Goal: Information Seeking & Learning: Learn about a topic

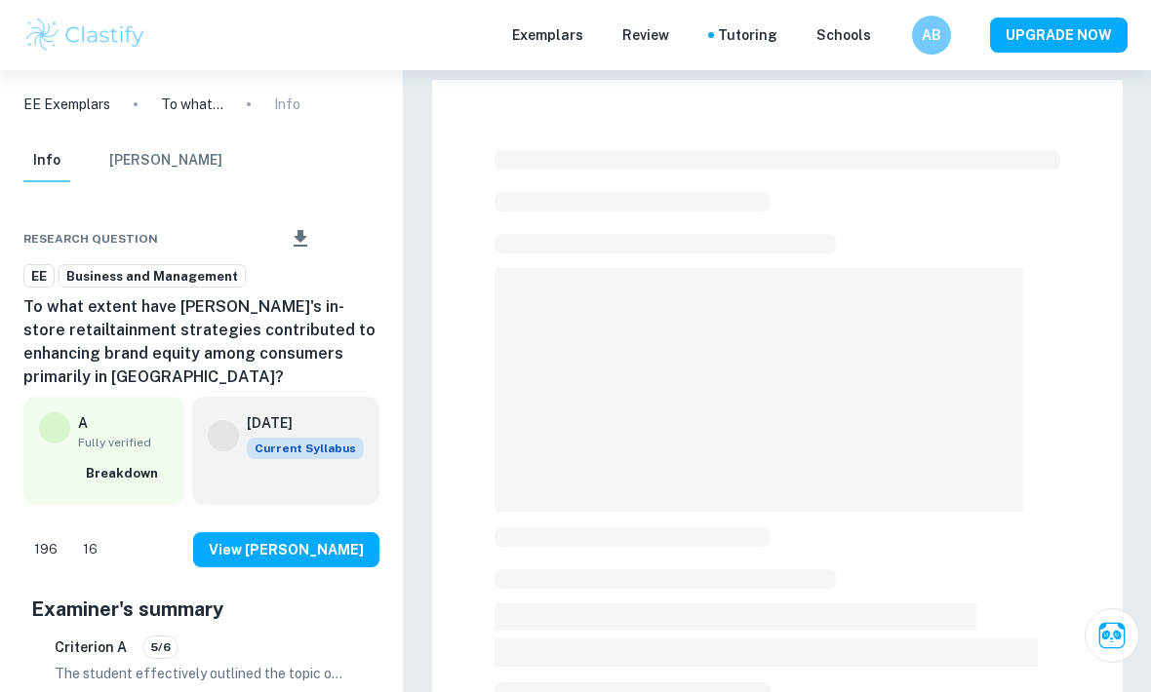
checkbox input "true"
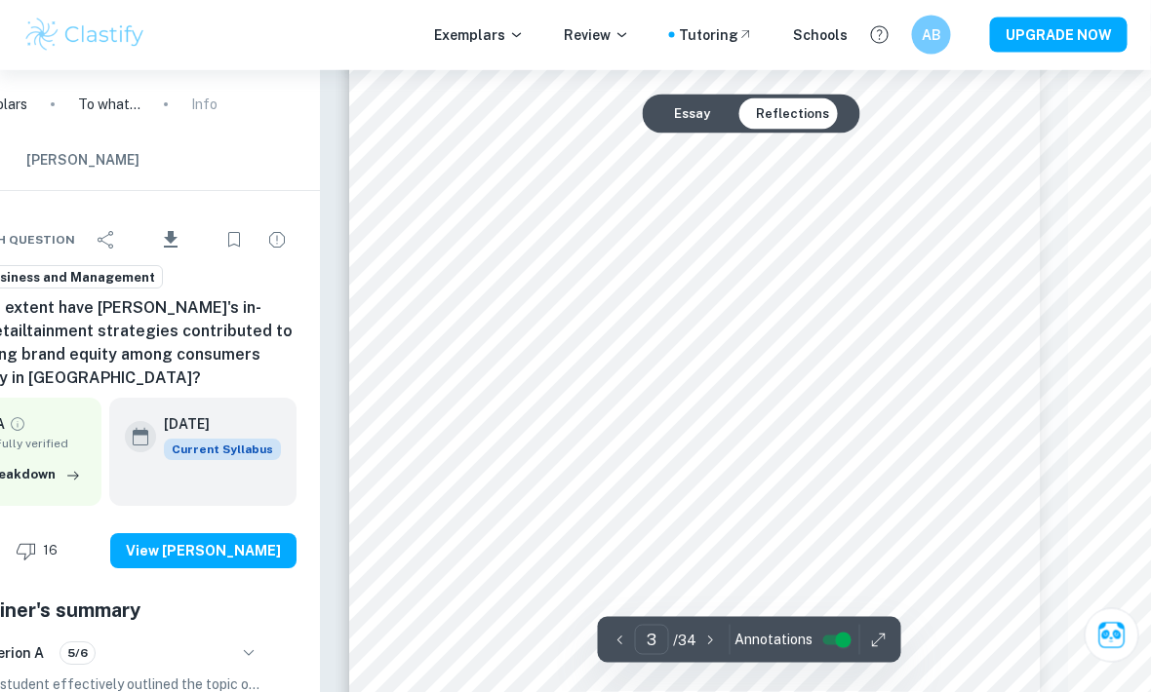
scroll to position [2282, 83]
click at [352, 29] on div "Exemplars Review Tutoring Schools AB UPGRADE NOW" at bounding box center [575, 35] width 1151 height 39
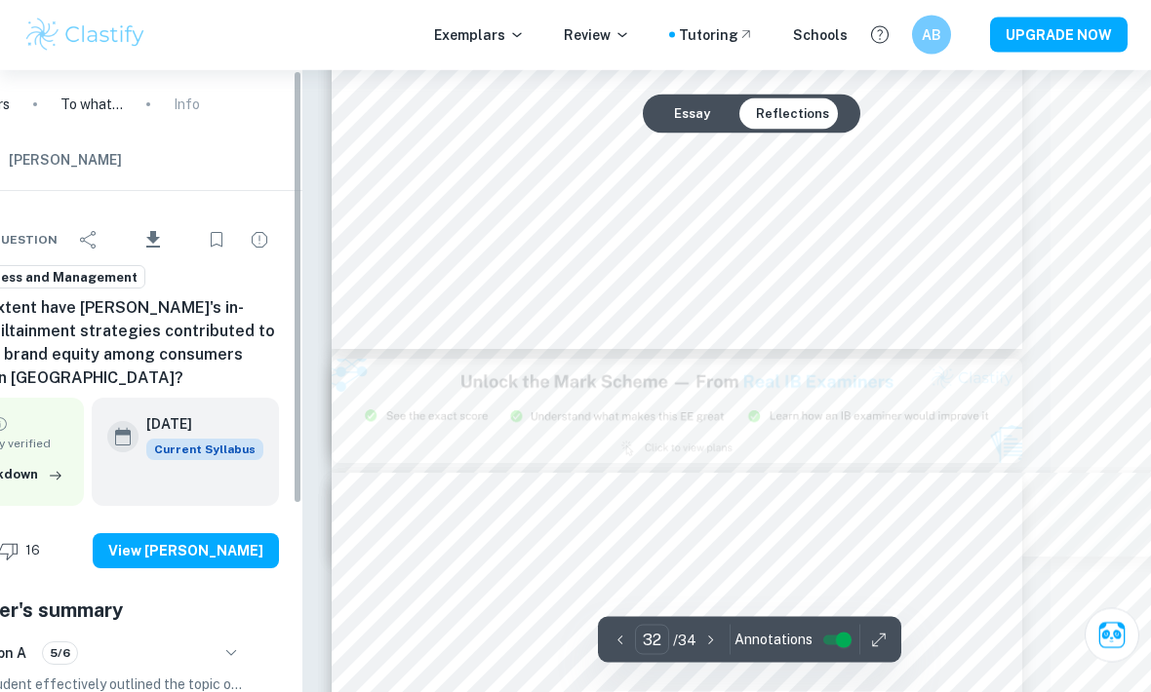
scroll to position [31896, 100]
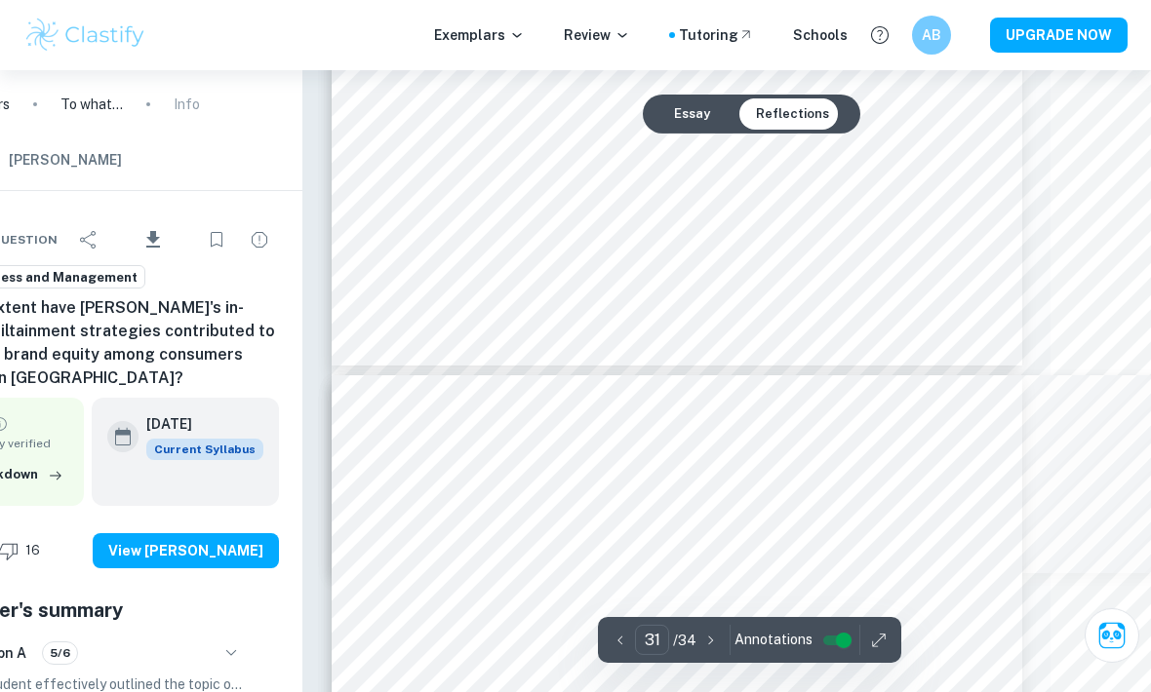
type input "30"
click at [667, 642] on input "30" at bounding box center [652, 640] width 34 height 30
click at [673, 648] on p "/ 34" at bounding box center [684, 640] width 23 height 21
click at [664, 643] on input "30" at bounding box center [652, 640] width 34 height 30
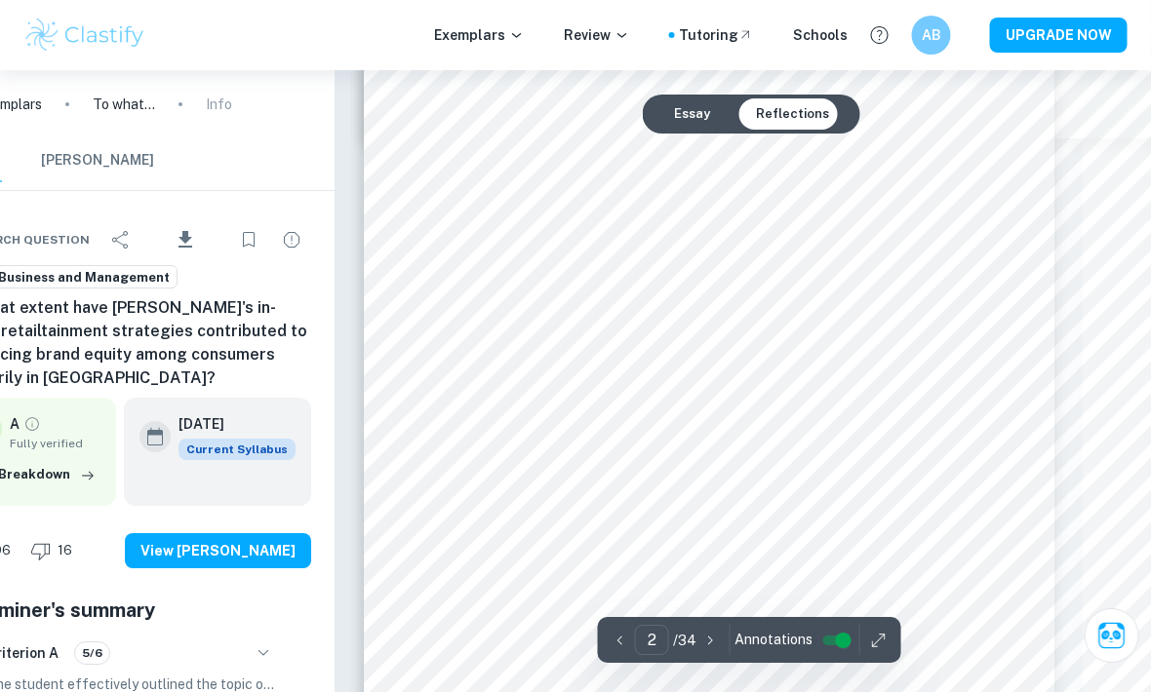
scroll to position [1133, 67]
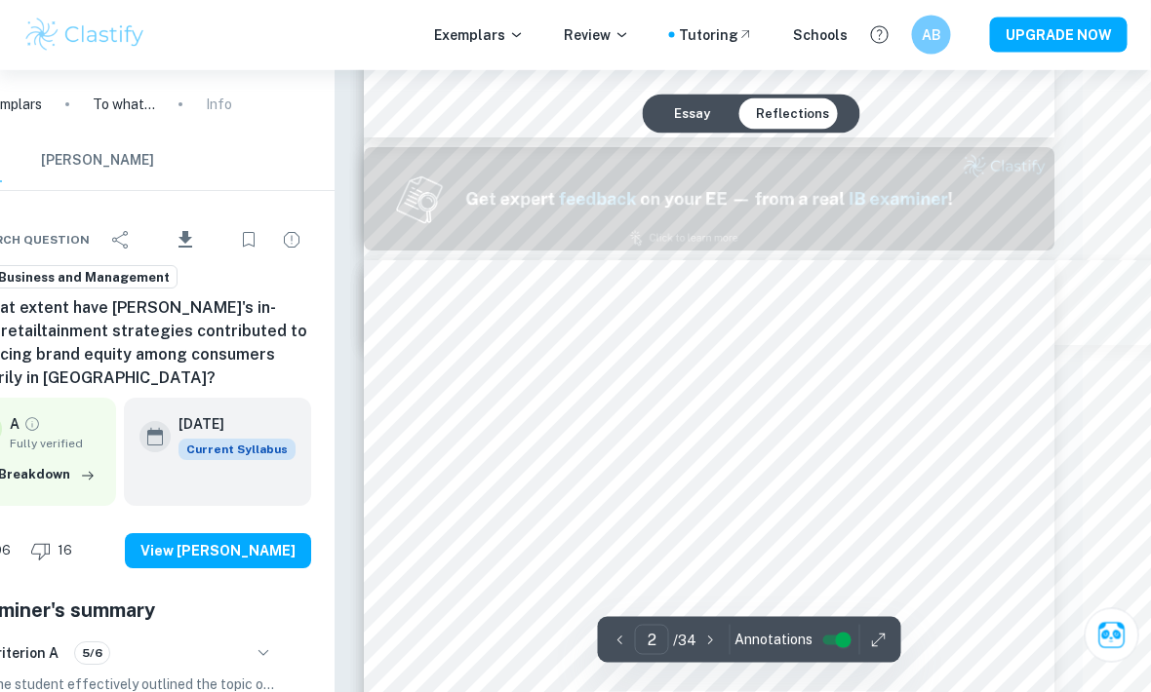
type input "1"
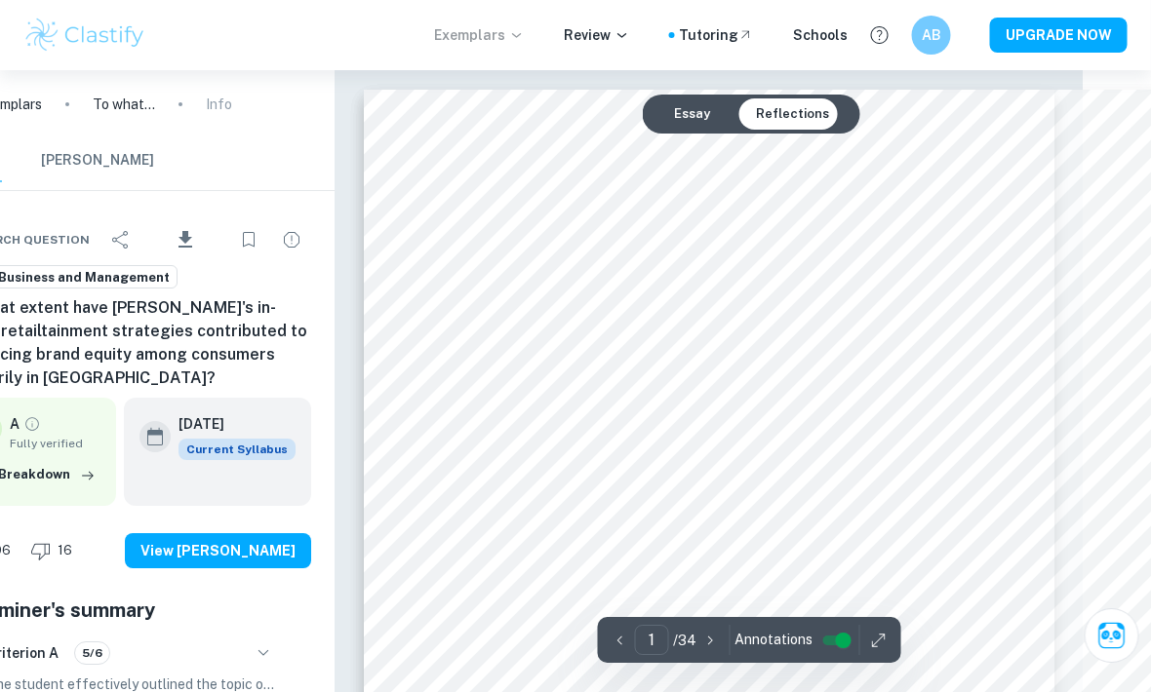
scroll to position [0, 68]
click at [475, 28] on p "Exemplars" at bounding box center [479, 34] width 91 height 21
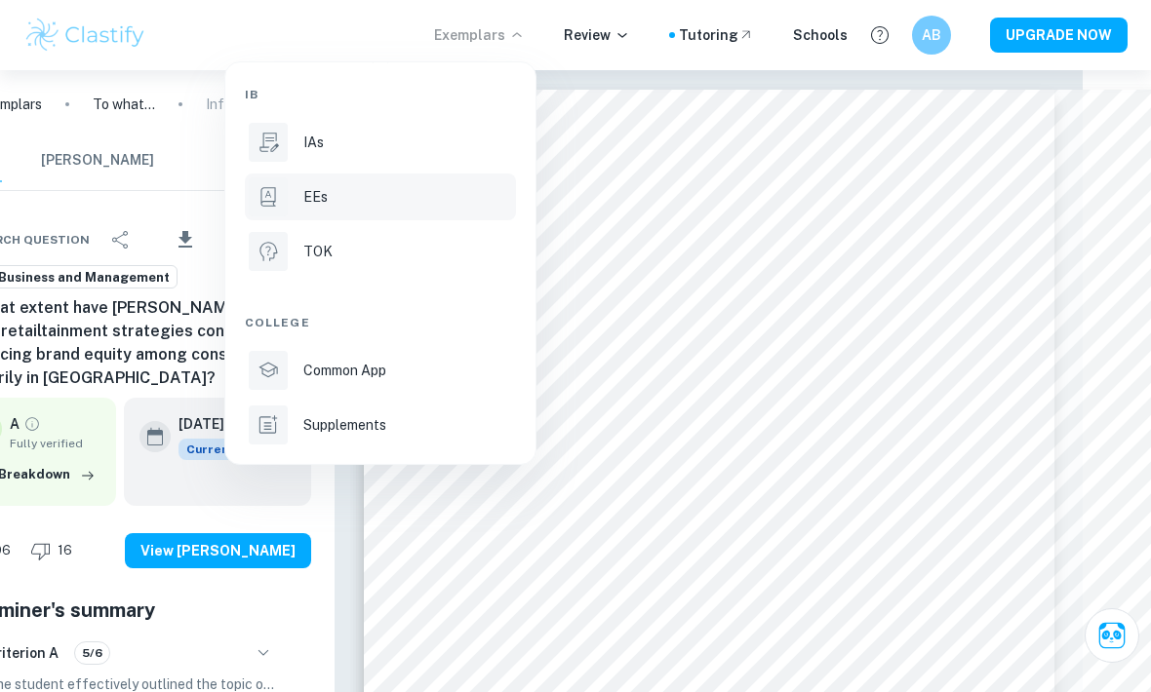
click at [282, 187] on div at bounding box center [268, 196] width 39 height 39
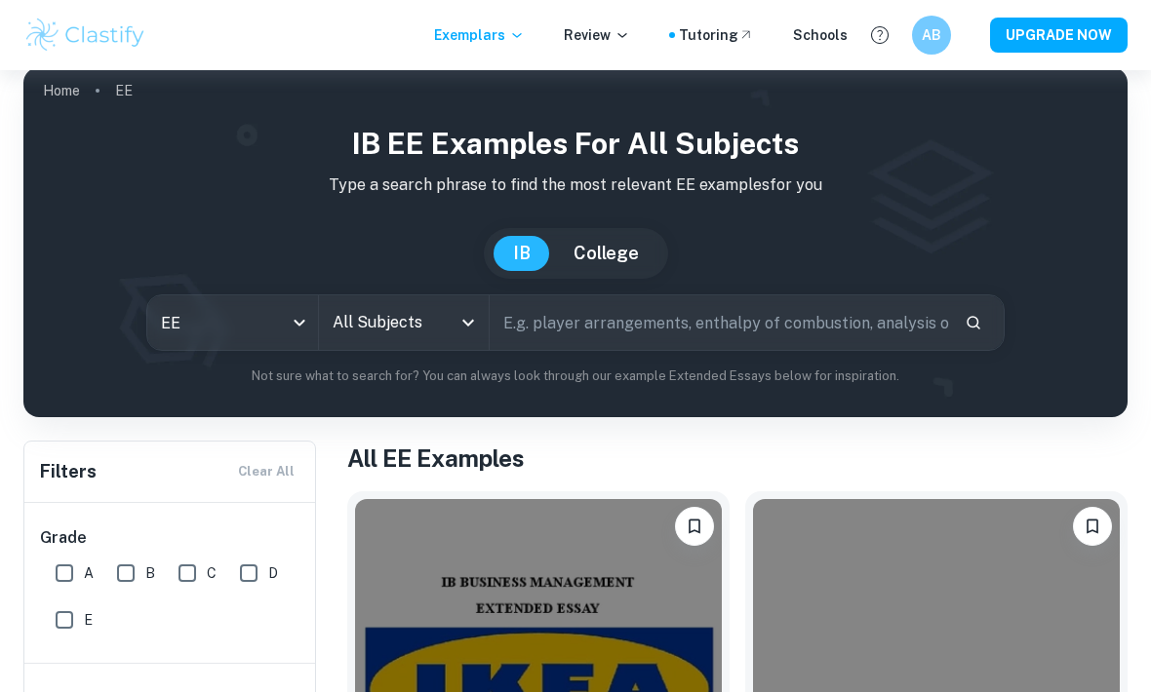
scroll to position [13, 0]
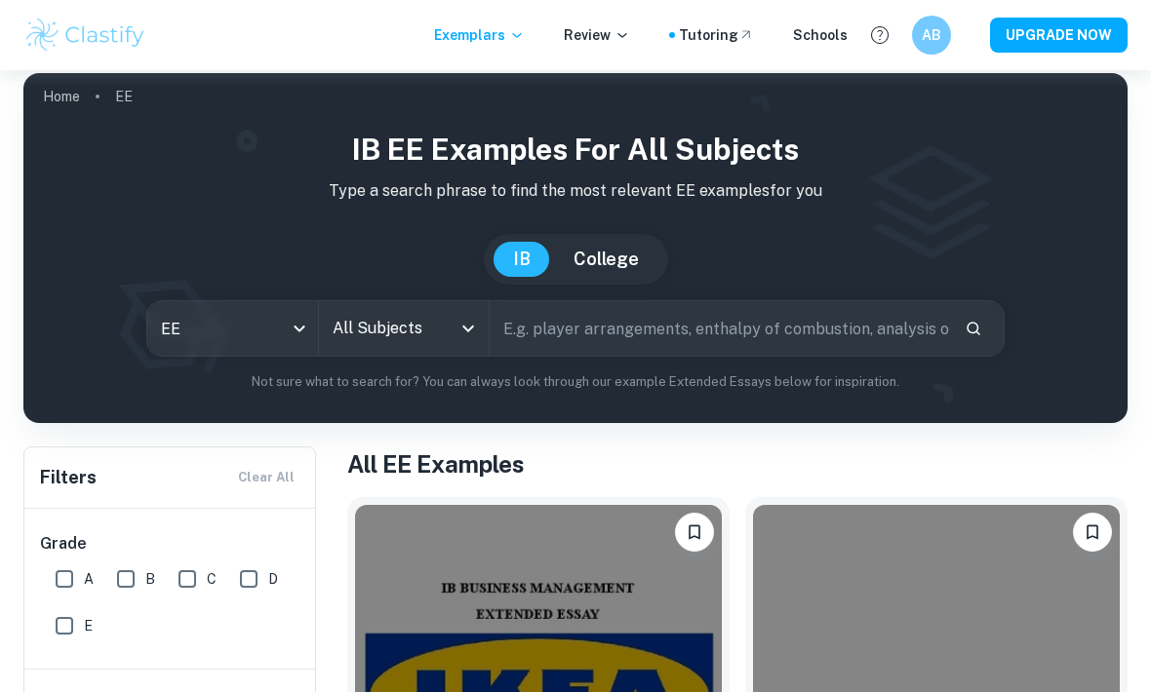
click at [914, 321] on input "text" at bounding box center [718, 328] width 459 height 55
type input "L"
type input "Brand luxe"
click at [449, 339] on input "All Subjects" at bounding box center [390, 328] width 124 height 37
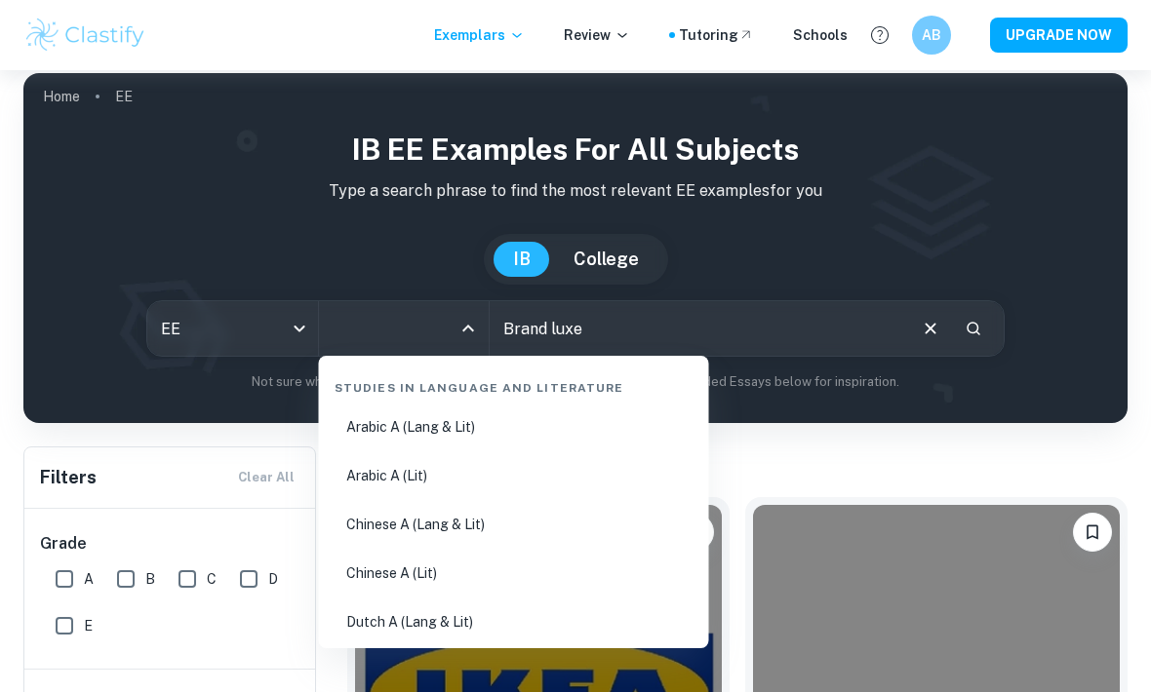
scroll to position [0, 0]
click at [605, 399] on div "Studies in Language and Literature" at bounding box center [514, 384] width 374 height 41
type input "bu"
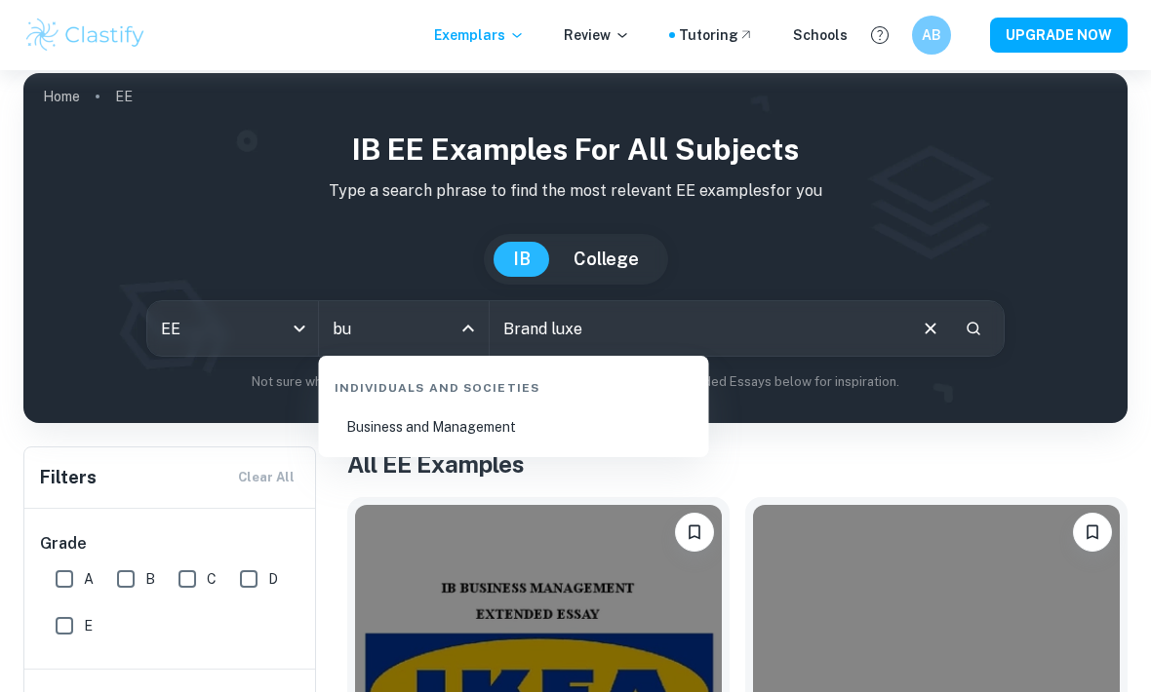
click at [590, 434] on li "Business and Management" at bounding box center [514, 427] width 374 height 45
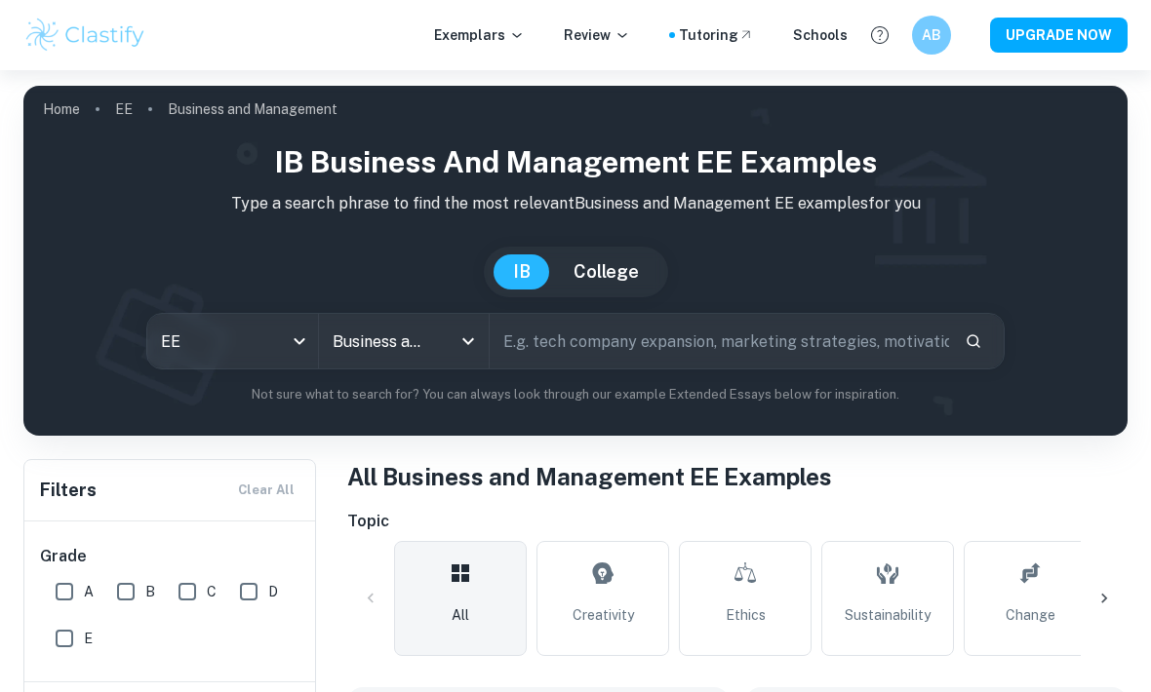
click at [620, 433] on div "IB Business and Management EE examples Type a search phrase to find the most re…" at bounding box center [575, 280] width 1104 height 311
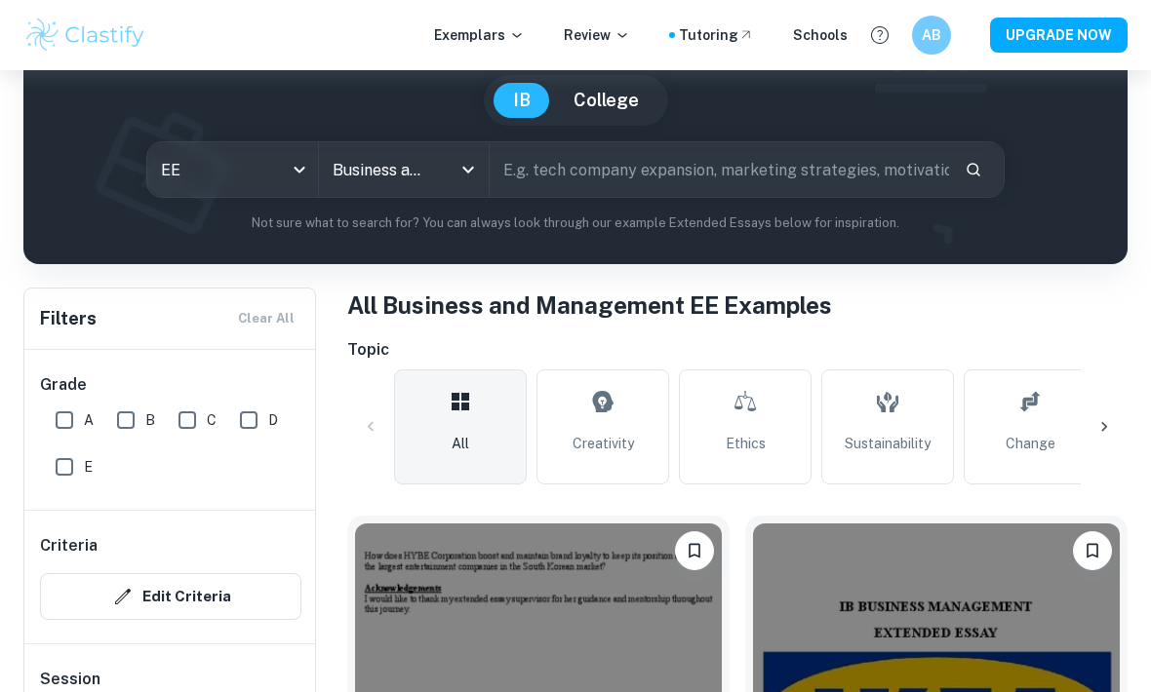
scroll to position [171, 0]
click at [961, 170] on button "Search" at bounding box center [972, 170] width 33 height 33
click at [884, 174] on input "text" at bounding box center [718, 169] width 459 height 55
type input "L"
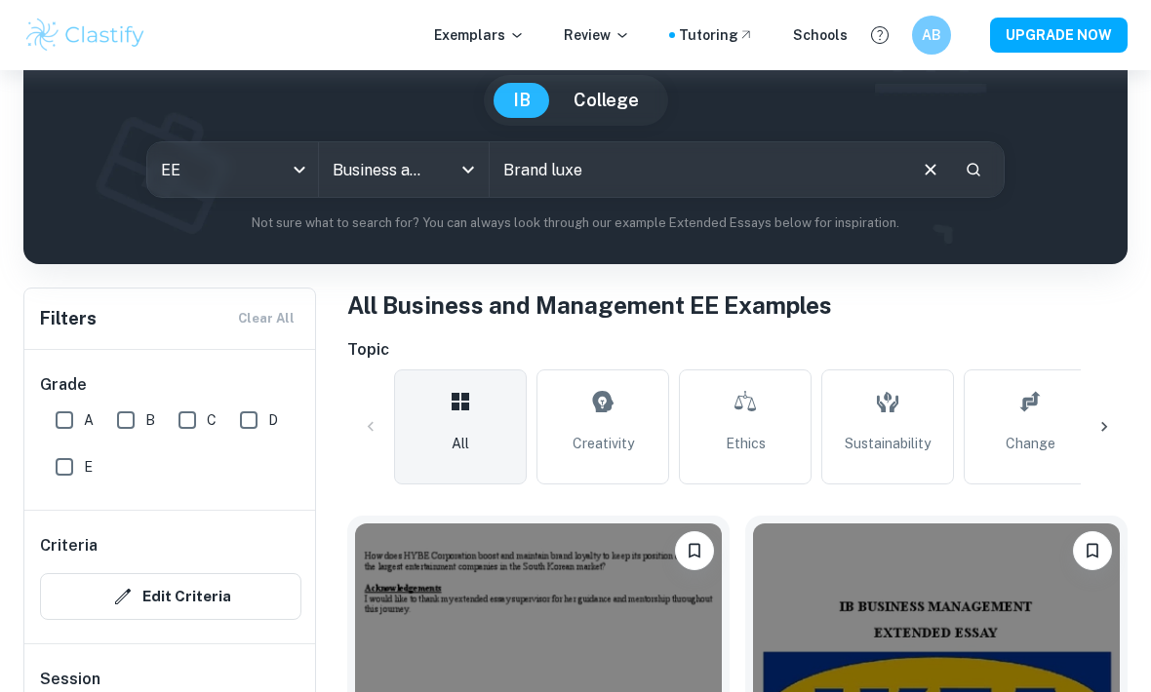
type input "Brand luxe"
click at [978, 158] on button "Search" at bounding box center [972, 169] width 33 height 33
click at [963, 185] on div "Brand luxe ​" at bounding box center [746, 169] width 514 height 55
click at [972, 174] on icon "Search" at bounding box center [973, 170] width 14 height 14
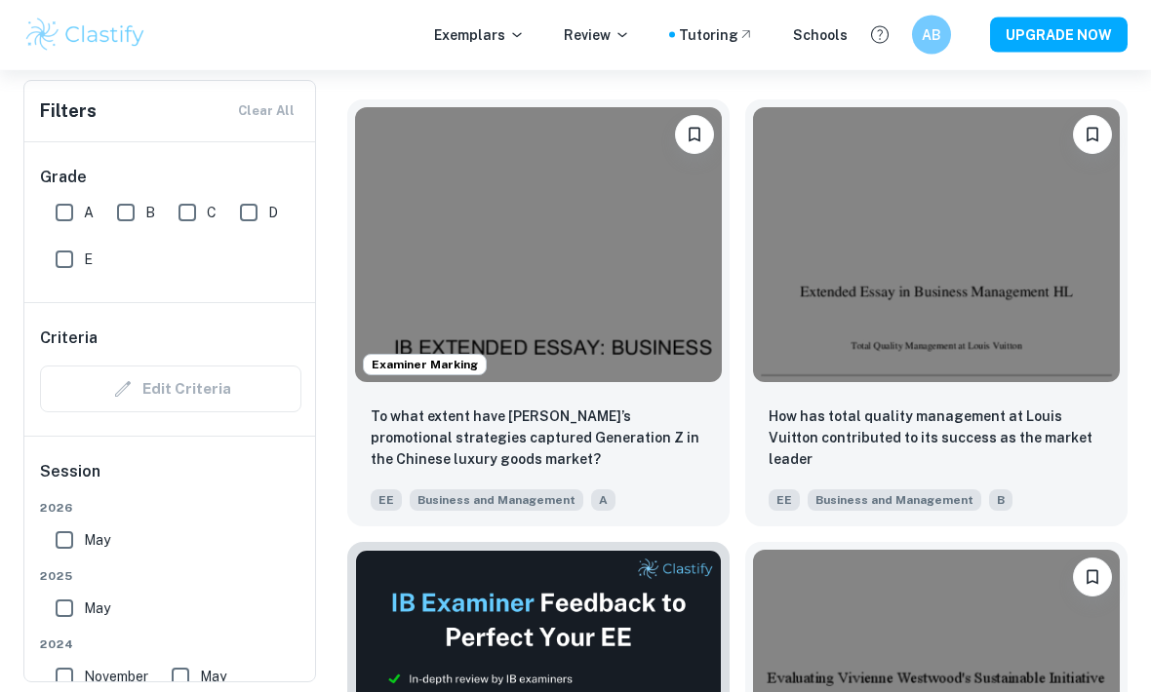
scroll to position [585, 0]
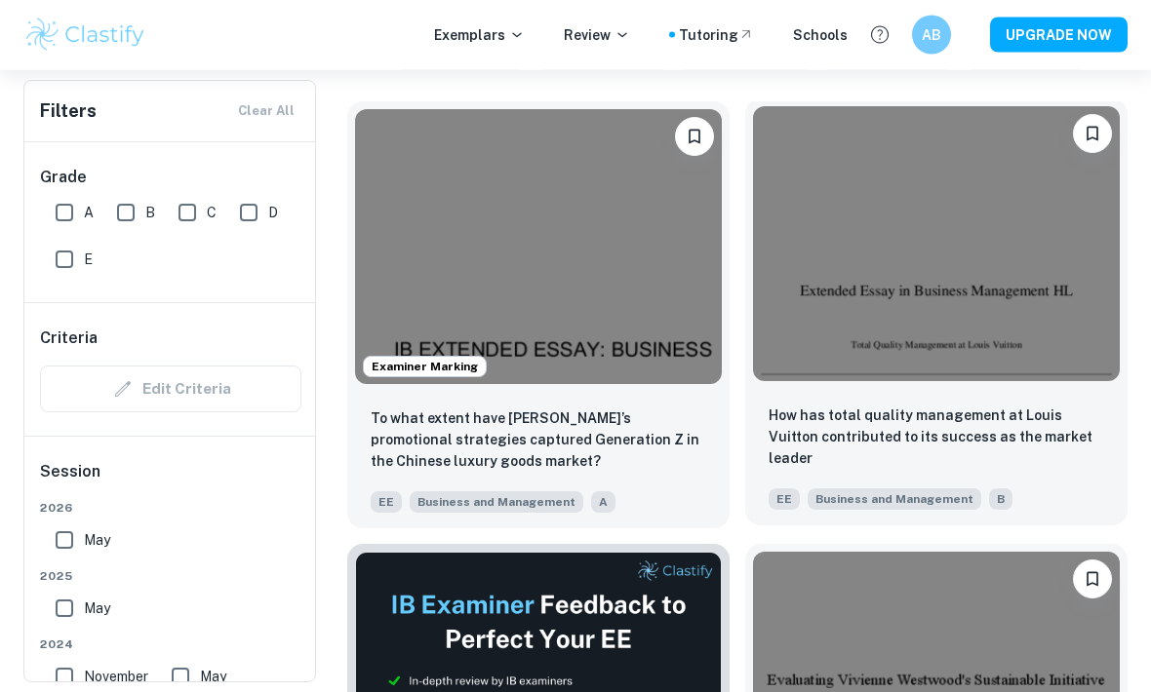
click at [967, 256] on img at bounding box center [936, 244] width 367 height 275
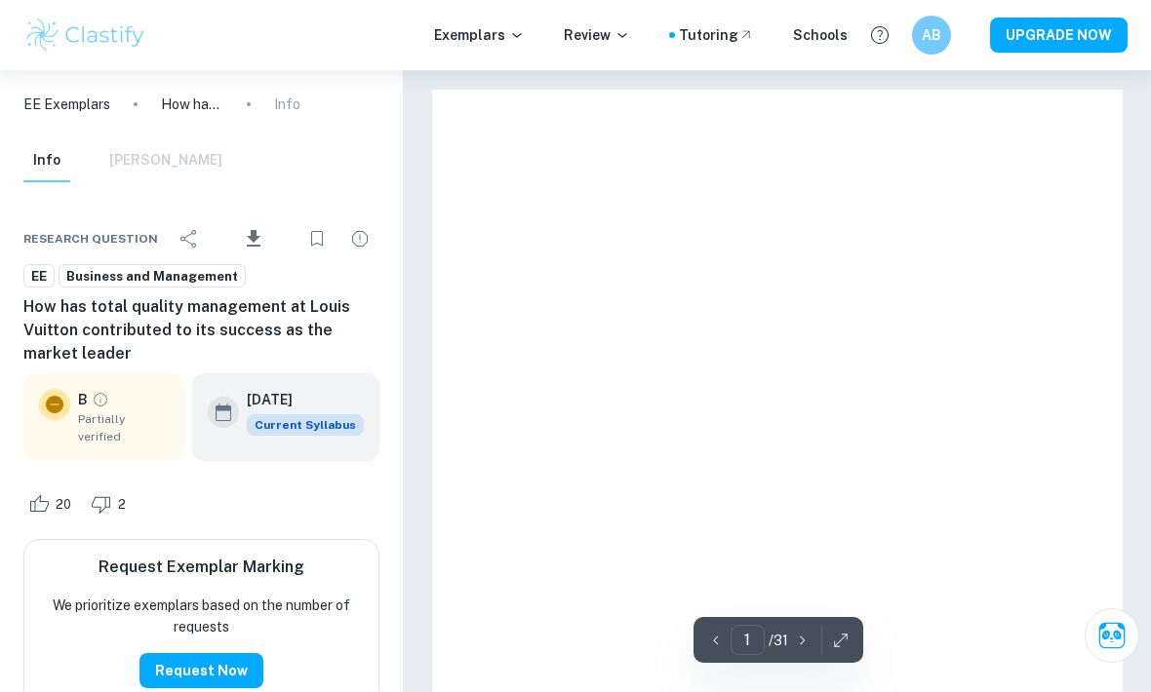
scroll to position [6, 0]
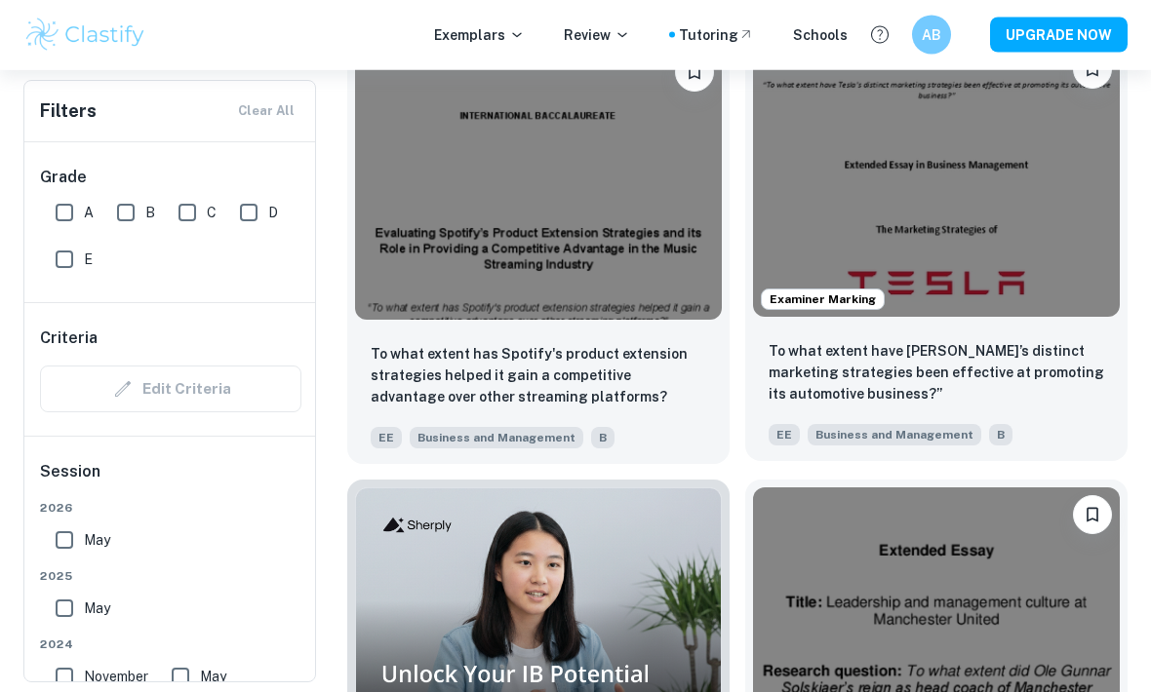
scroll to position [8618, 0]
click at [1061, 307] on img at bounding box center [936, 179] width 367 height 275
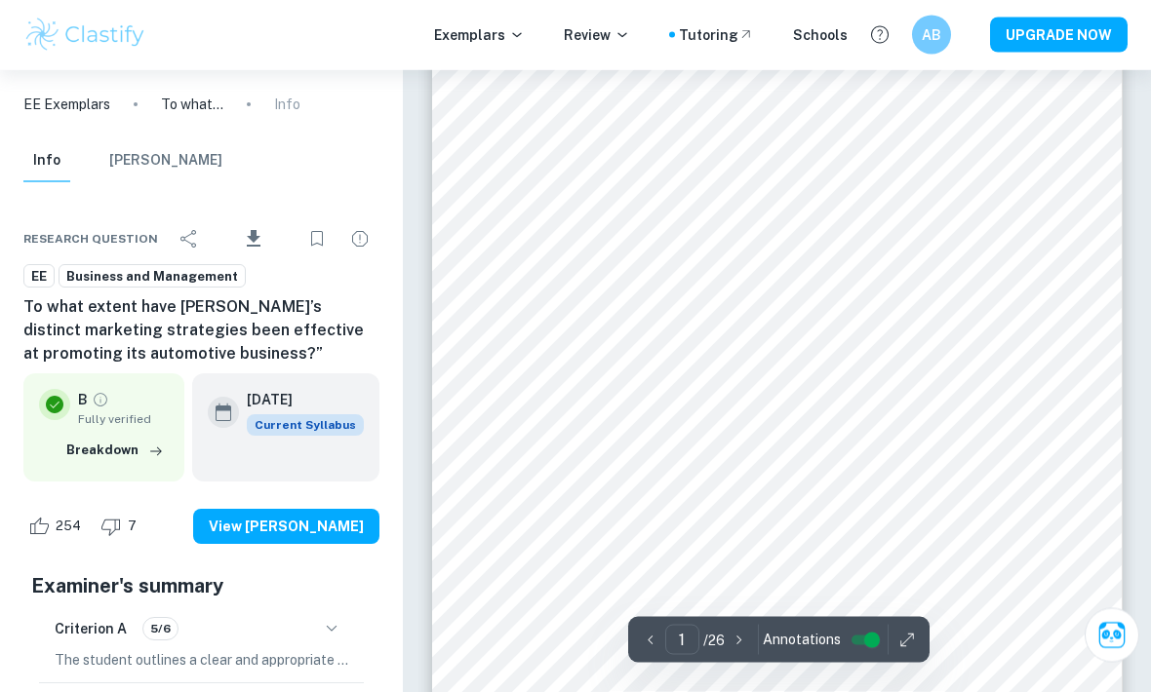
scroll to position [301, 0]
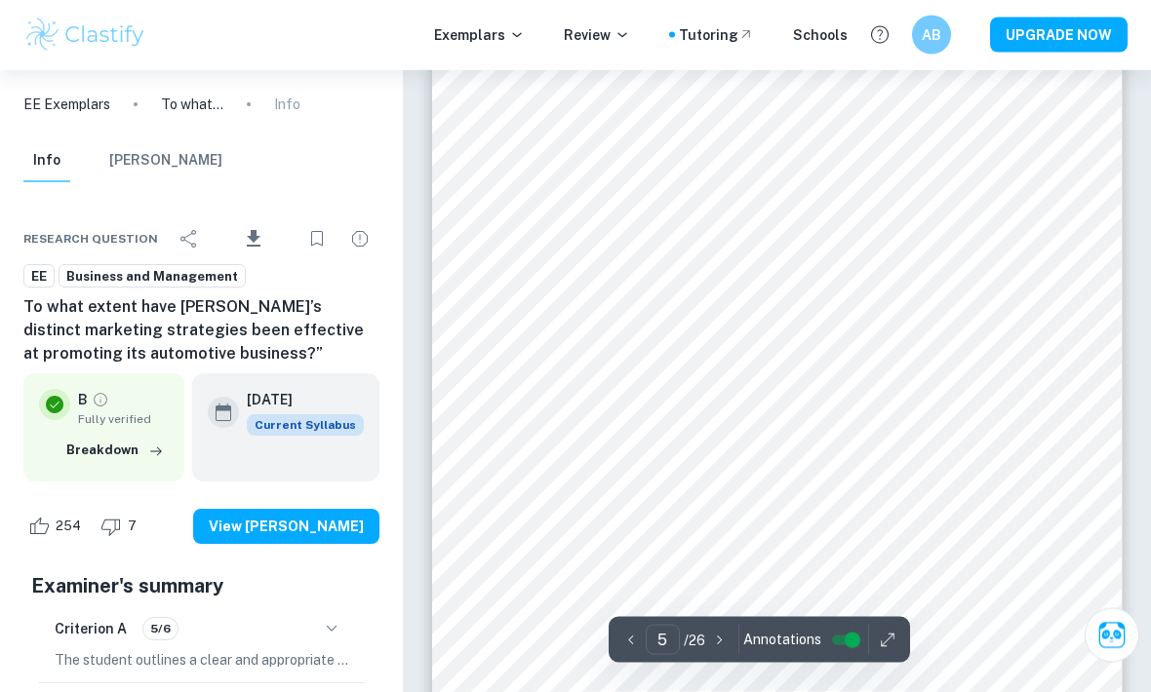
scroll to position [4184, 0]
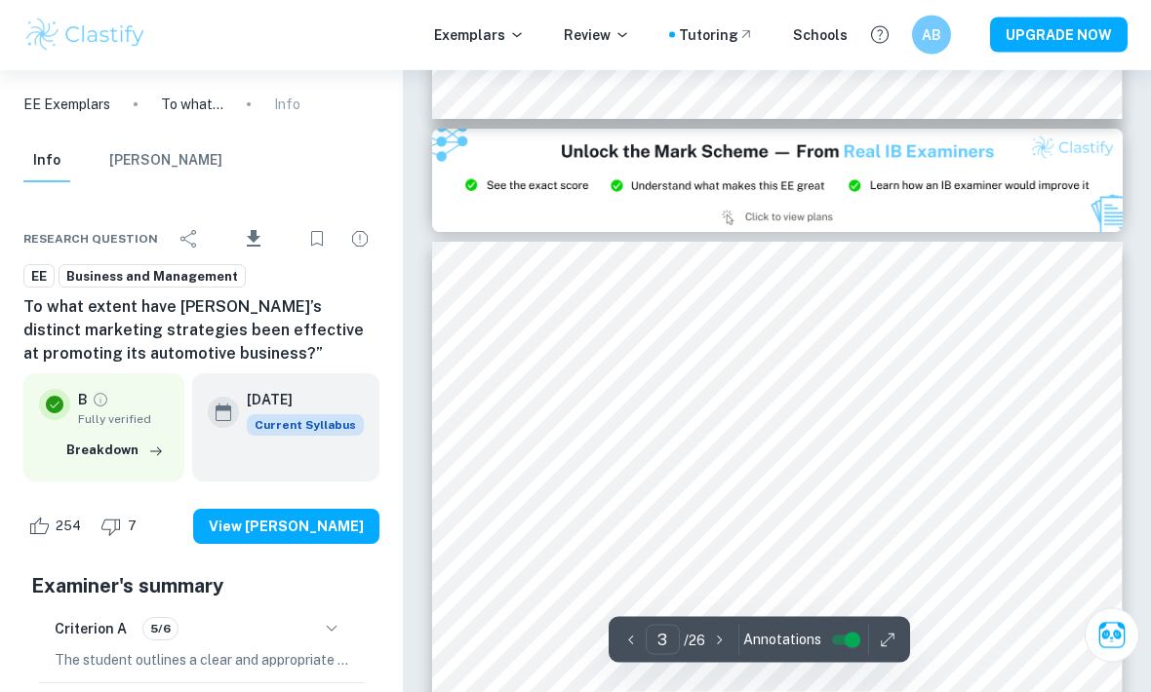
type input "2"
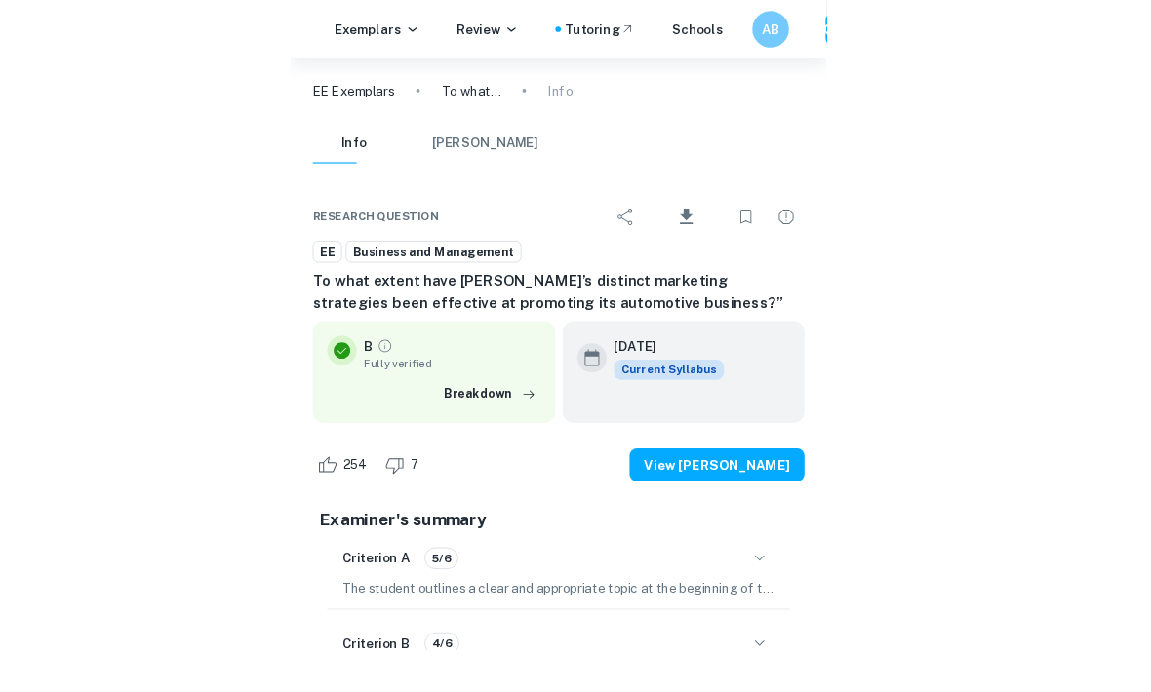
scroll to position [2582, 0]
